Goal: Information Seeking & Learning: Learn about a topic

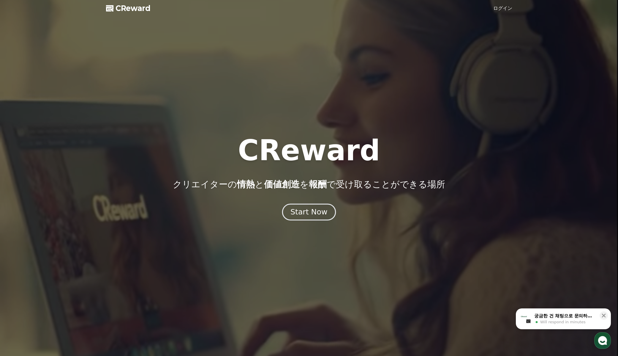
click at [302, 208] on div "Start Now" at bounding box center [309, 212] width 37 height 10
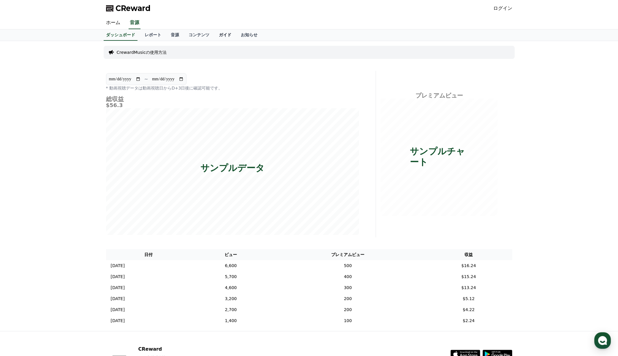
click at [214, 36] on link "ガイド" at bounding box center [225, 34] width 22 height 11
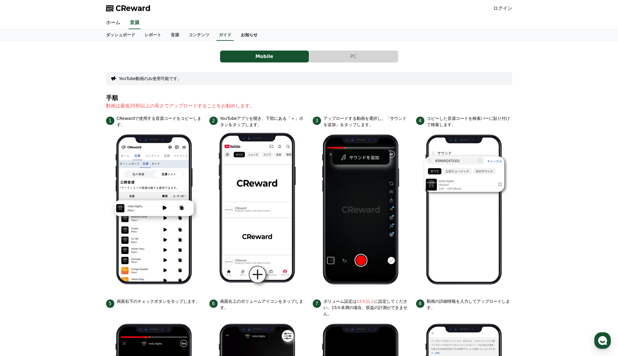
click at [236, 36] on link "お知らせ" at bounding box center [249, 34] width 26 height 11
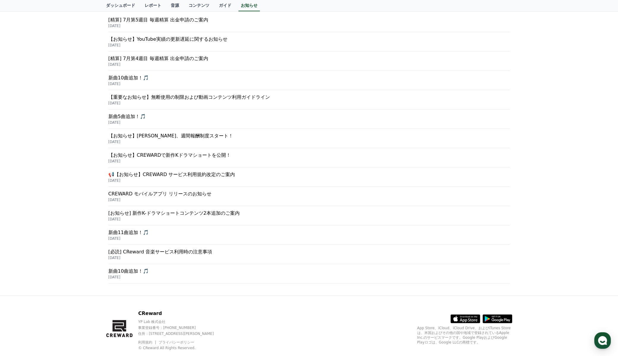
scroll to position [113, 0]
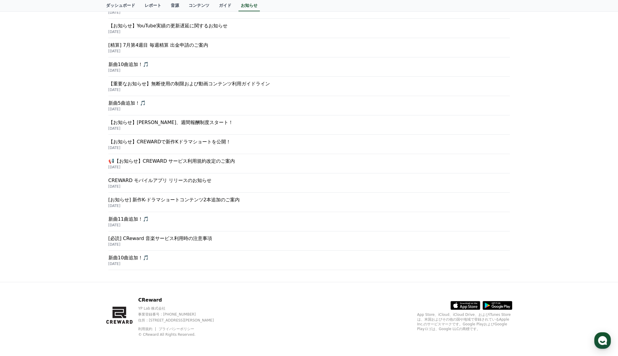
click at [187, 237] on p "[必読] CReward 音楽サービス利用時の注意事項" at bounding box center [309, 238] width 402 height 7
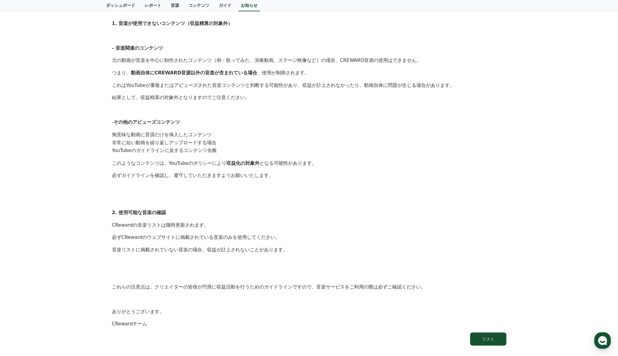
scroll to position [178, 0]
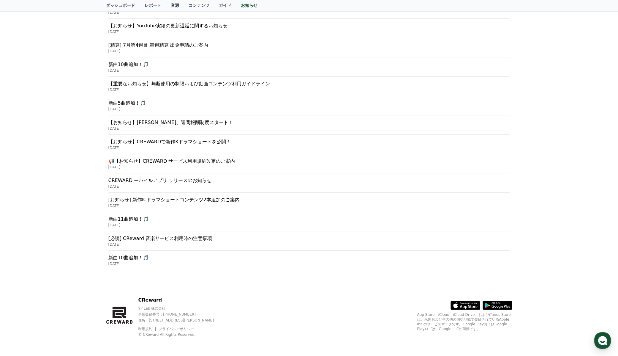
scroll to position [113, 0]
click at [171, 162] on p "📢【お知らせ】CREWARD サービス利用規約改定のご案内" at bounding box center [309, 160] width 402 height 7
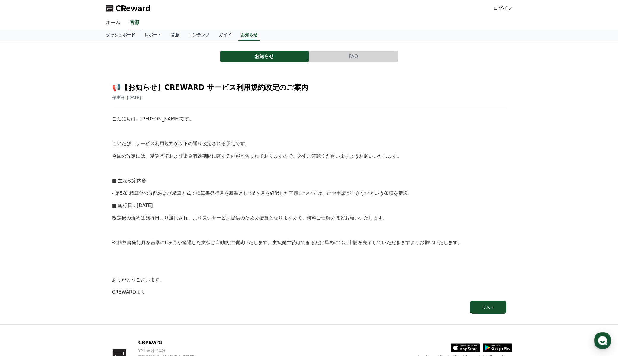
click at [341, 52] on button "FAQ" at bounding box center [353, 57] width 89 height 12
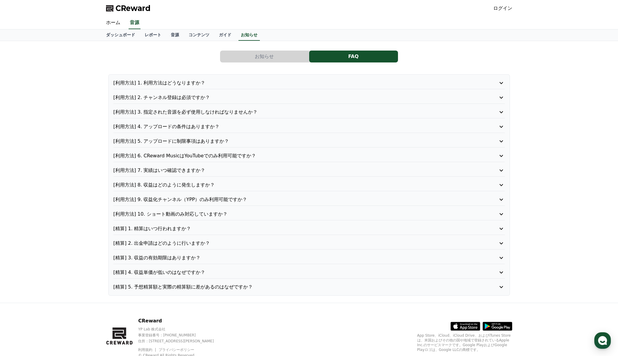
click at [178, 81] on p "[利用方法] 1. 利用方法はどうなりますか？" at bounding box center [293, 82] width 360 height 7
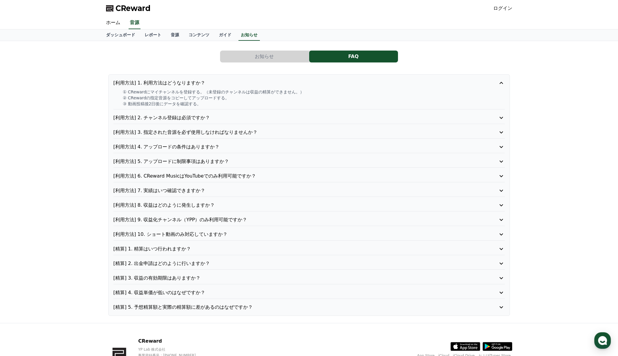
click at [196, 115] on p "[利用方法] 2. チャンネル登録は必須ですか？" at bounding box center [293, 117] width 360 height 7
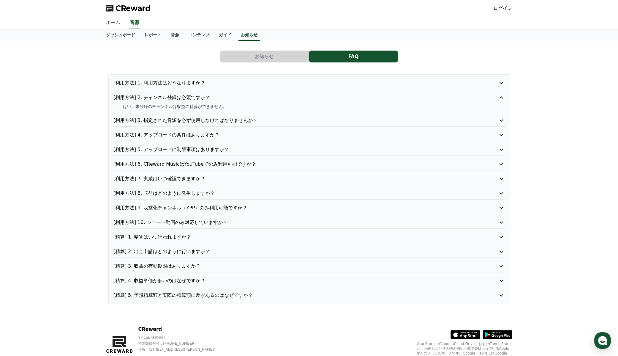
click at [204, 120] on p "[利用方法] 3. 指定された音源を必ず使用しなければなりませんか？" at bounding box center [293, 120] width 360 height 7
click at [205, 133] on p "[利用方法] 4. アップロードの条件はありますか？" at bounding box center [293, 134] width 360 height 7
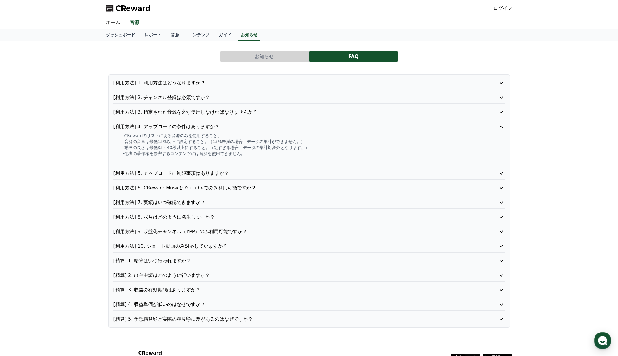
click at [220, 172] on p "[利用方法] 5. アップロードに制限事項はありますか？" at bounding box center [293, 173] width 360 height 7
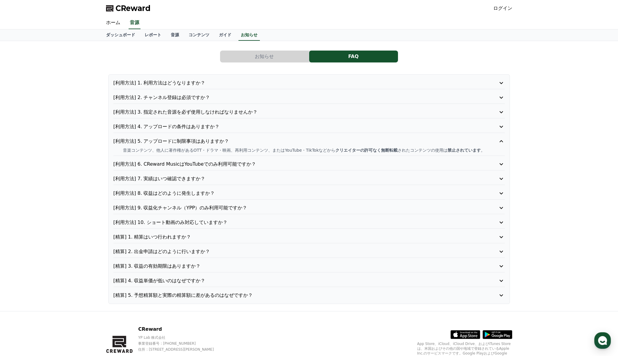
click at [225, 165] on p "[利用方法] 6. CReward MusicはYouTubeでのみ利用可能ですか？" at bounding box center [293, 163] width 360 height 7
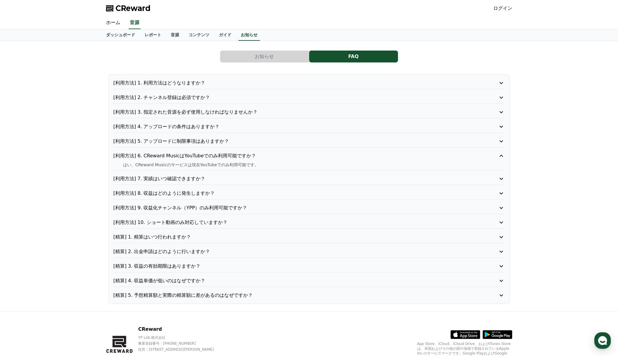
click at [223, 176] on p "[利用方法] 7. 実績はいつ確認できますか？" at bounding box center [293, 178] width 360 height 7
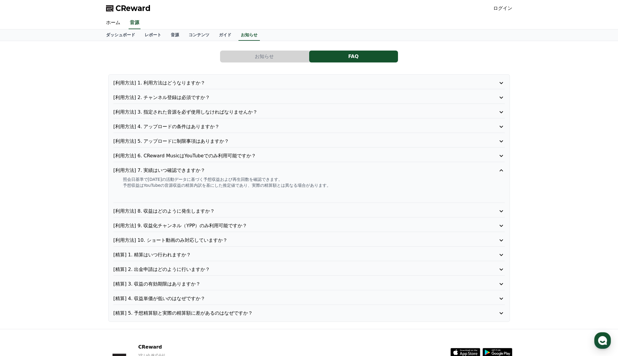
click at [216, 208] on p "[利用方法] 8. 収益はどのように発生しますか？" at bounding box center [293, 210] width 360 height 7
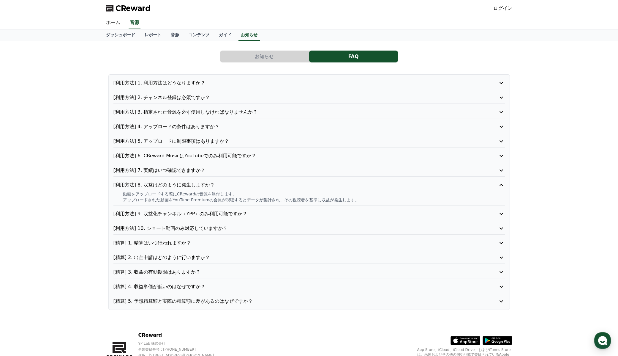
click at [235, 210] on p "[利用方法] 9. 収益化チャンネル（YPP）のみ利用可能ですか？" at bounding box center [293, 213] width 360 height 7
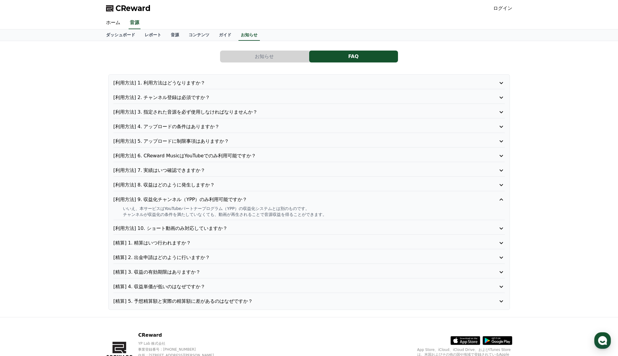
click at [215, 225] on p "[利用方法] 10. ショート動画のみ対応していますか？" at bounding box center [293, 228] width 360 height 7
click at [211, 239] on p "[精算] 1. 精算はいつ行われますか？" at bounding box center [293, 242] width 360 height 7
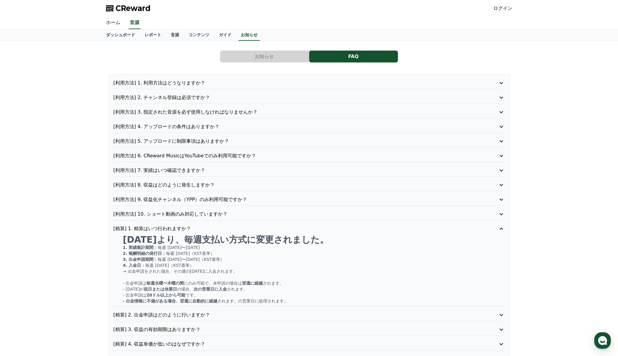
click at [110, 22] on link "ホーム" at bounding box center [113, 23] width 24 height 12
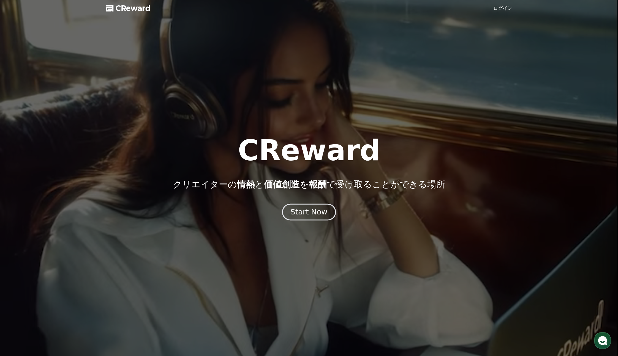
click at [319, 208] on div "Start Now" at bounding box center [309, 212] width 37 height 10
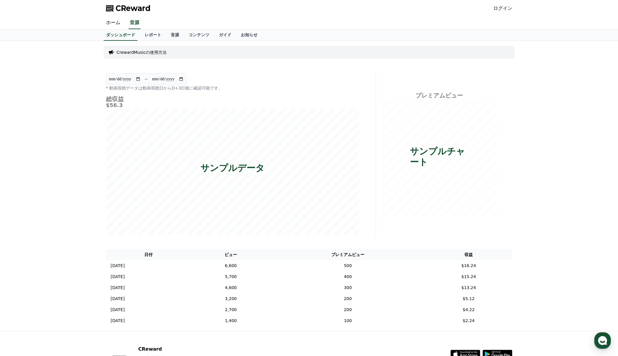
click at [142, 51] on p "CrewardMusicの使用方法" at bounding box center [142, 52] width 50 height 6
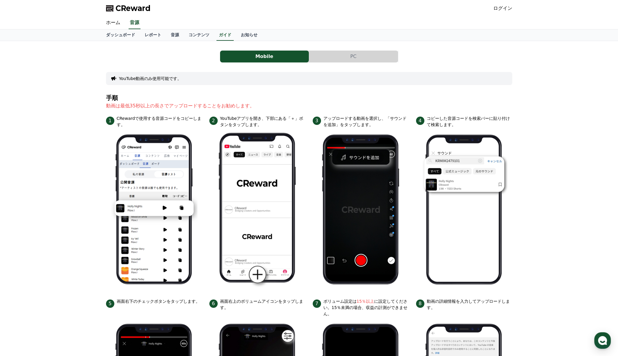
click at [376, 56] on button "PC" at bounding box center [353, 57] width 89 height 12
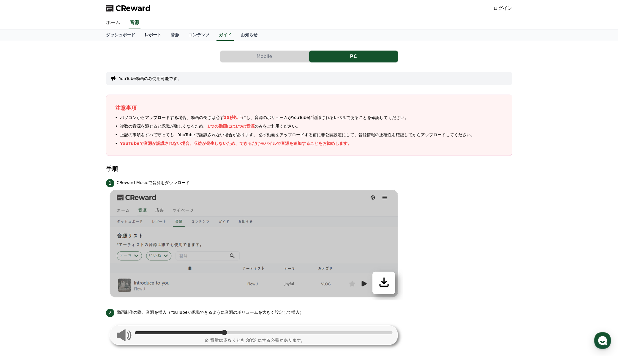
click at [149, 36] on link "レポート" at bounding box center [153, 34] width 26 height 11
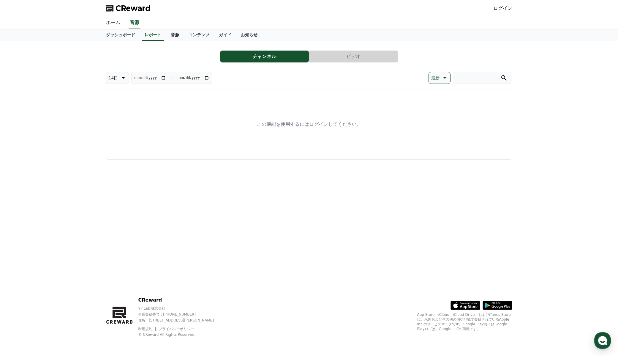
click at [166, 33] on link "音源" at bounding box center [175, 34] width 18 height 11
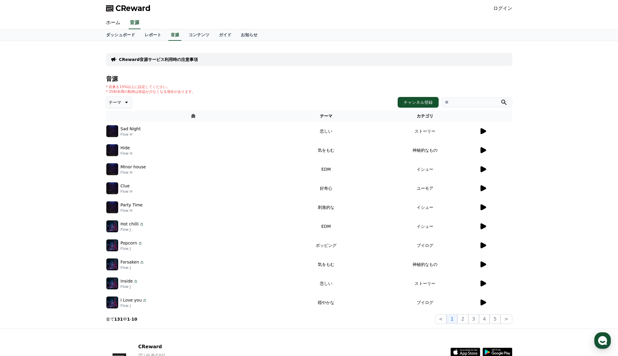
click at [483, 129] on icon at bounding box center [483, 130] width 7 height 7
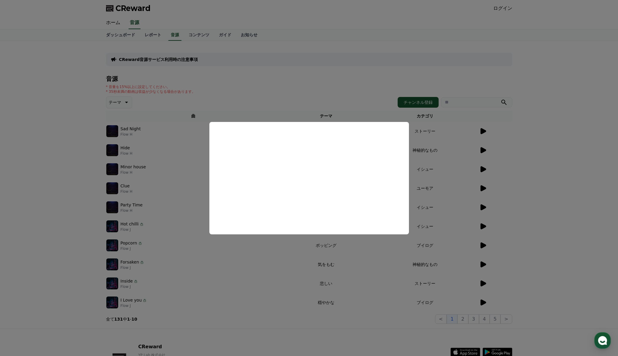
click at [538, 159] on button "close modal" at bounding box center [309, 178] width 618 height 356
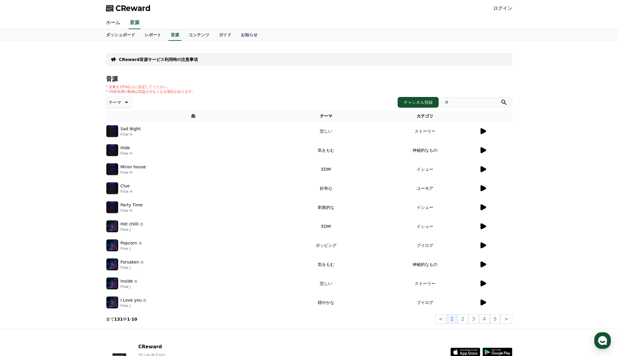
click at [484, 227] on icon at bounding box center [484, 226] width 6 height 6
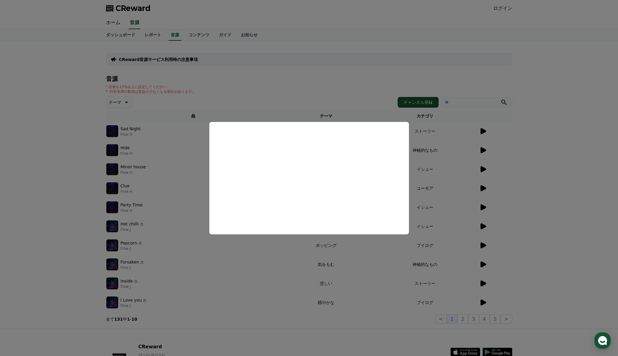
click at [540, 154] on button "close modal" at bounding box center [309, 178] width 618 height 356
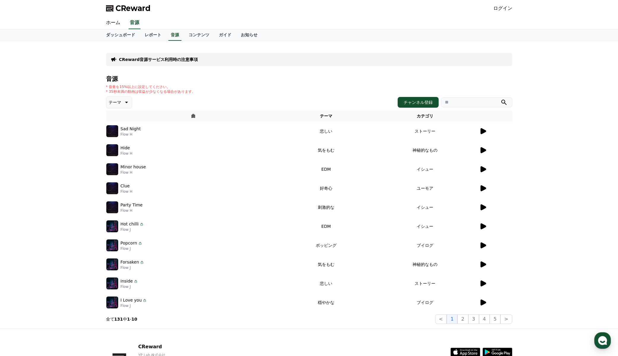
click at [483, 302] on icon at bounding box center [484, 302] width 6 height 6
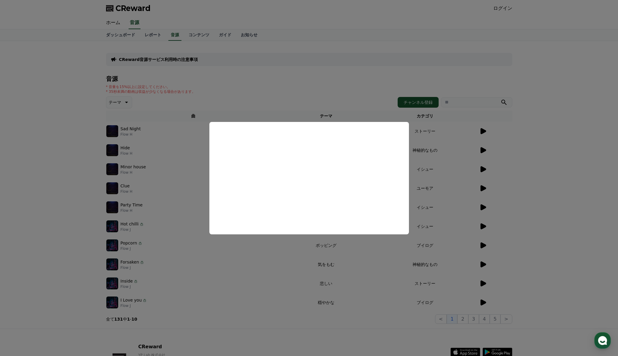
click at [547, 130] on button "close modal" at bounding box center [309, 178] width 618 height 356
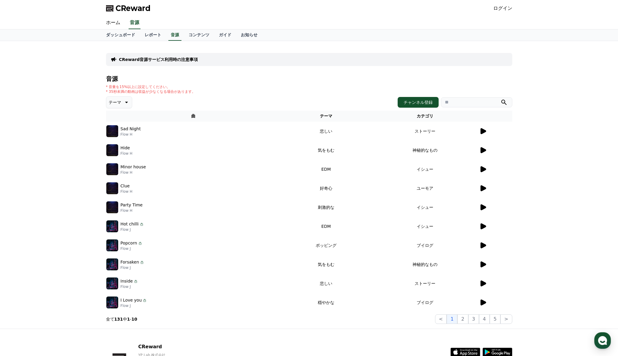
click at [483, 243] on icon at bounding box center [483, 245] width 7 height 7
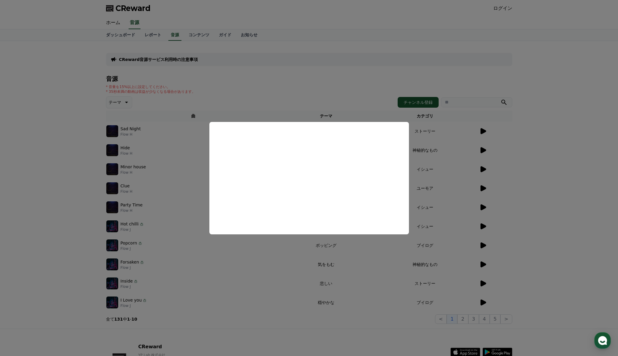
click at [524, 136] on button "close modal" at bounding box center [309, 178] width 618 height 356
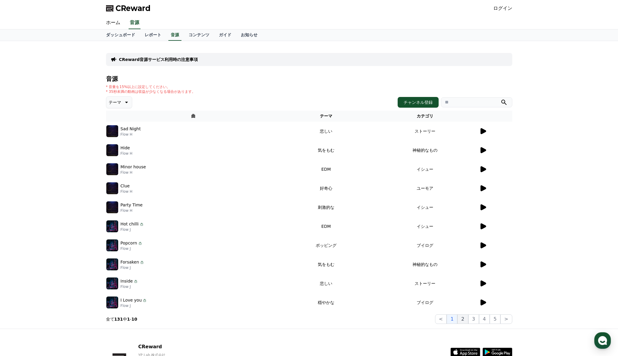
click at [469, 317] on button "2" at bounding box center [474, 319] width 11 height 10
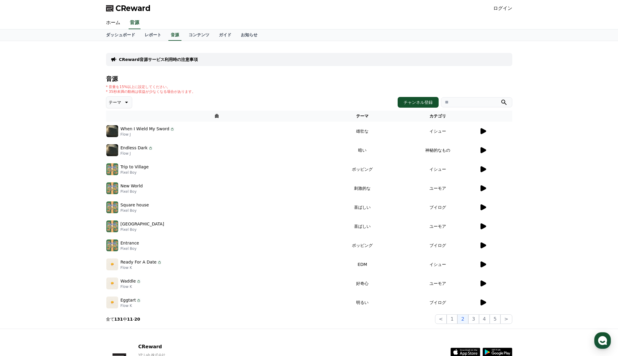
click at [484, 185] on icon at bounding box center [483, 188] width 7 height 7
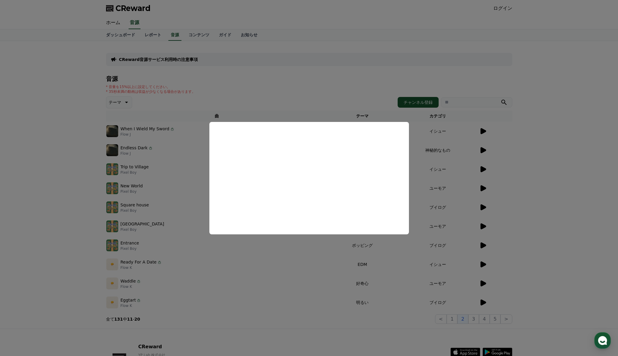
click at [556, 179] on button "close modal" at bounding box center [309, 178] width 618 height 356
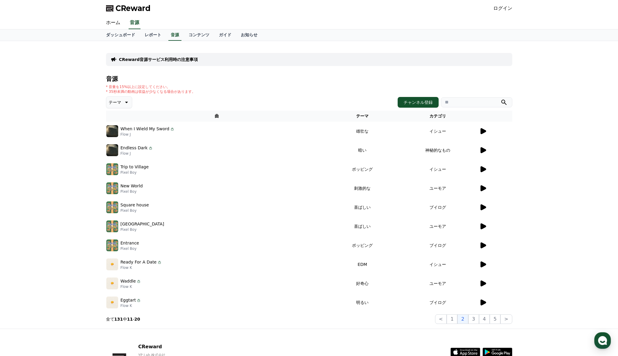
click at [485, 302] on icon at bounding box center [484, 302] width 6 height 6
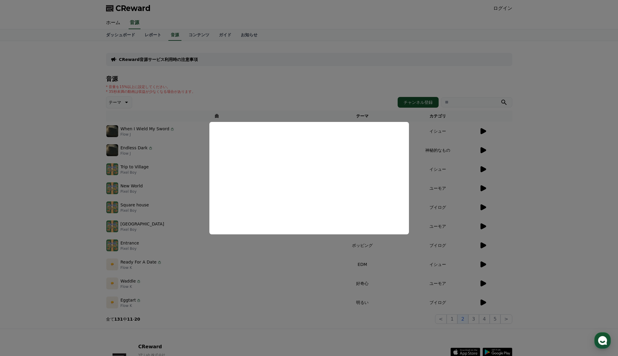
click at [546, 195] on button "close modal" at bounding box center [309, 178] width 618 height 356
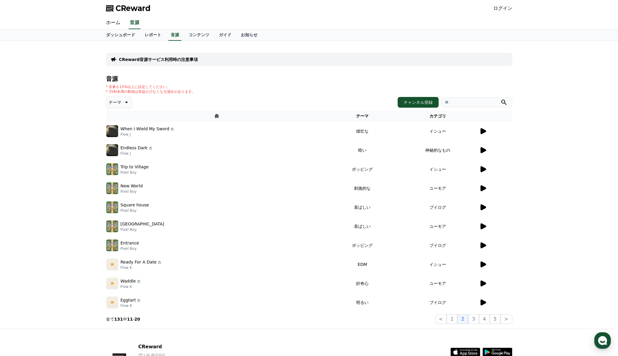
click at [482, 284] on icon at bounding box center [484, 283] width 6 height 6
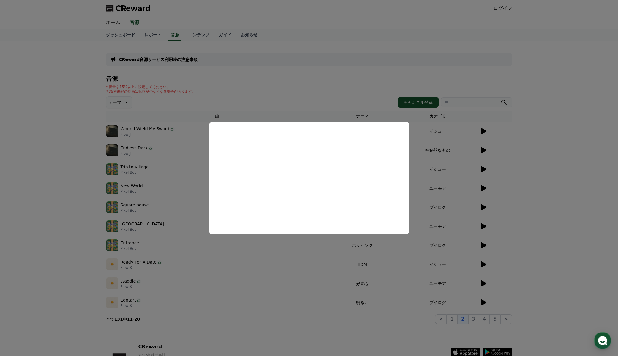
click at [525, 203] on button "close modal" at bounding box center [309, 178] width 618 height 356
